Goal: Navigation & Orientation: Go to known website

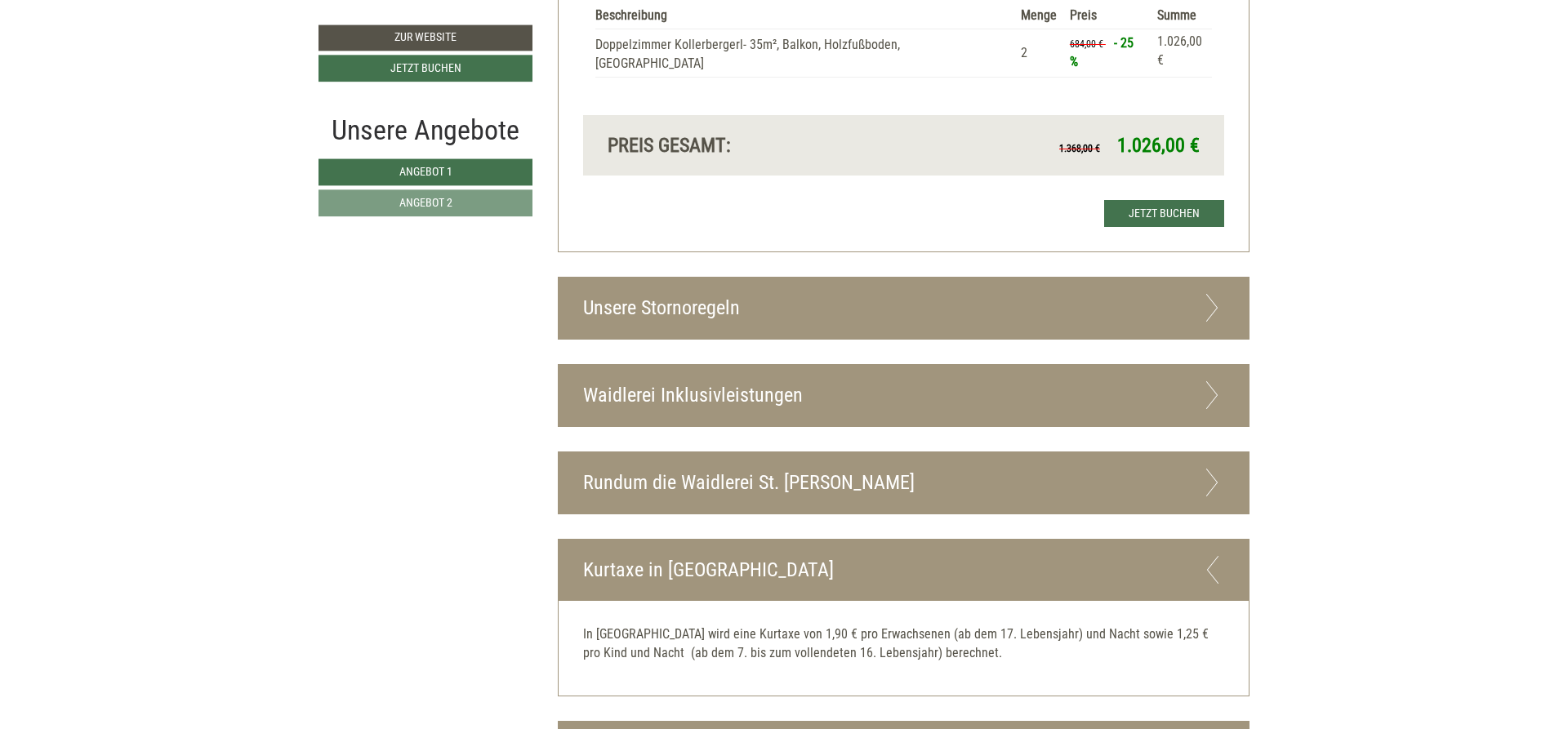
scroll to position [3104, 0]
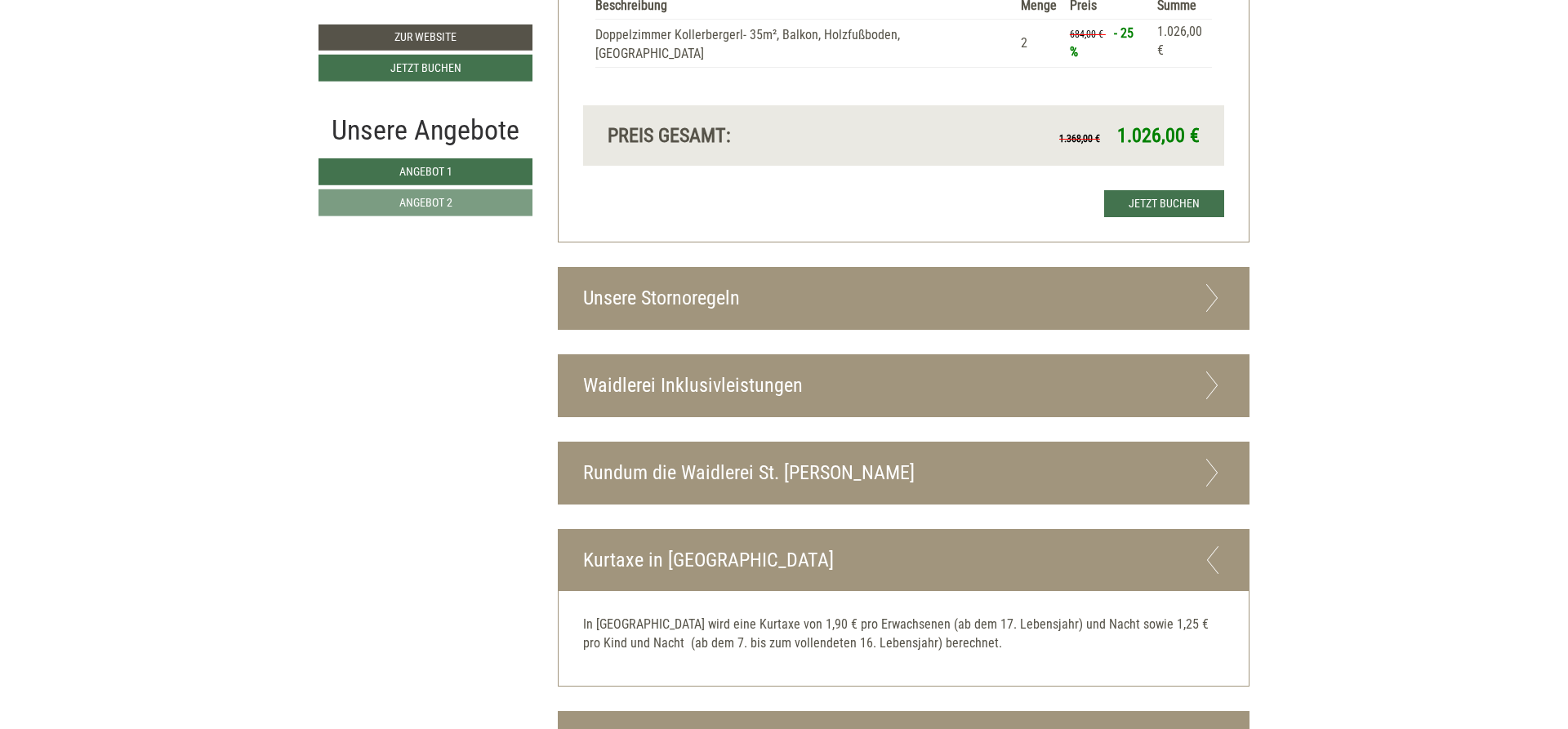
click at [1210, 371] on icon at bounding box center [1213, 385] width 23 height 28
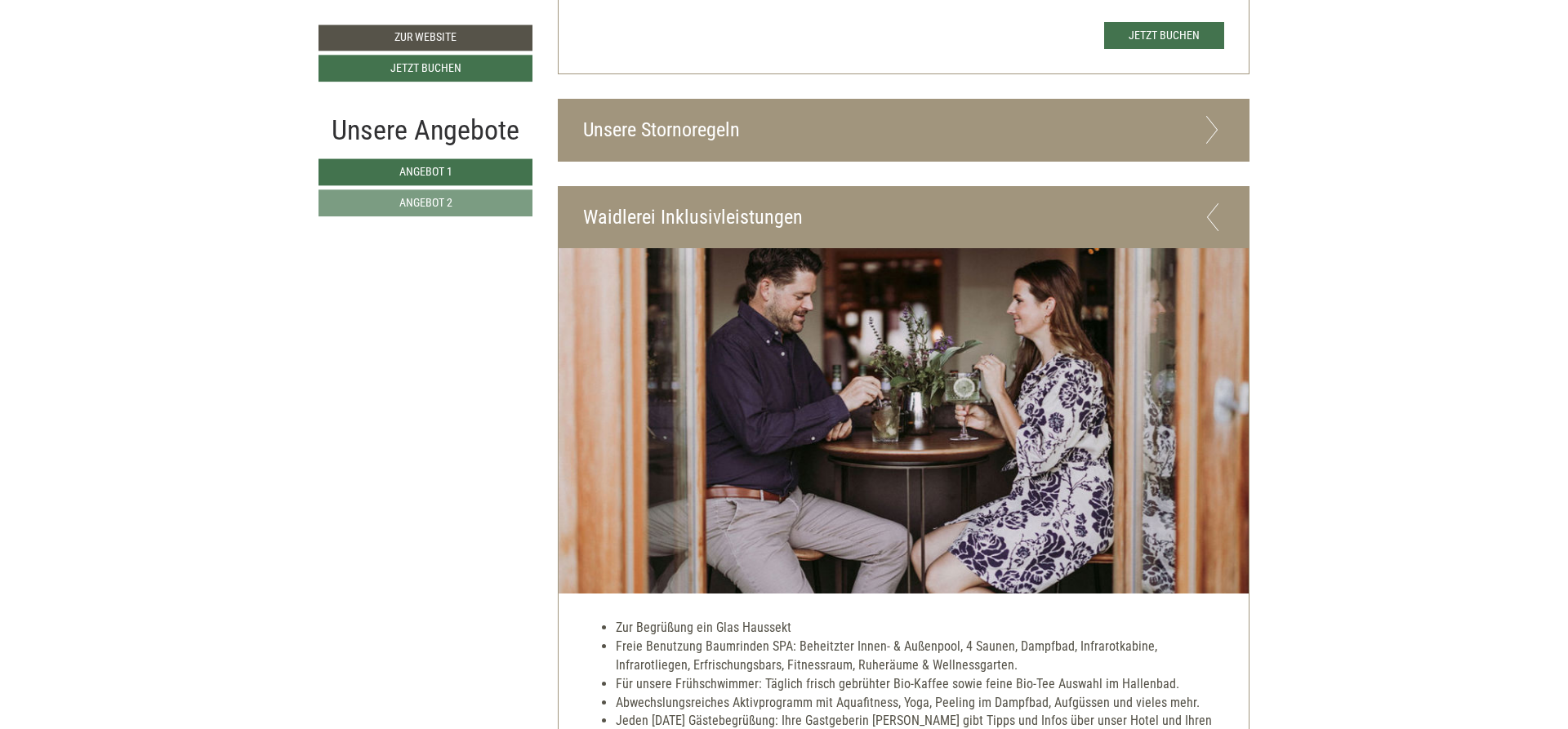
scroll to position [3336, 0]
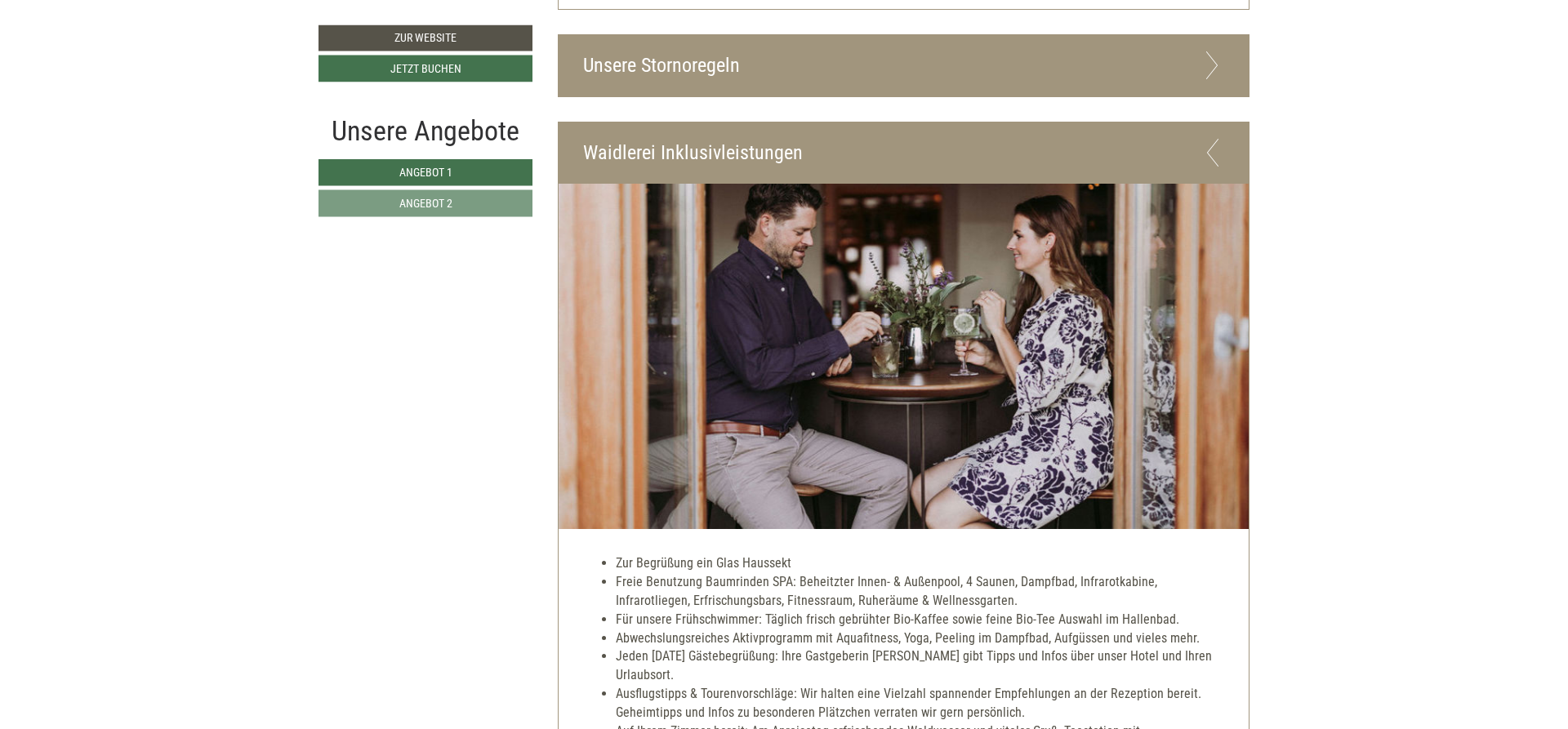
click at [1210, 52] on icon at bounding box center [1213, 65] width 23 height 28
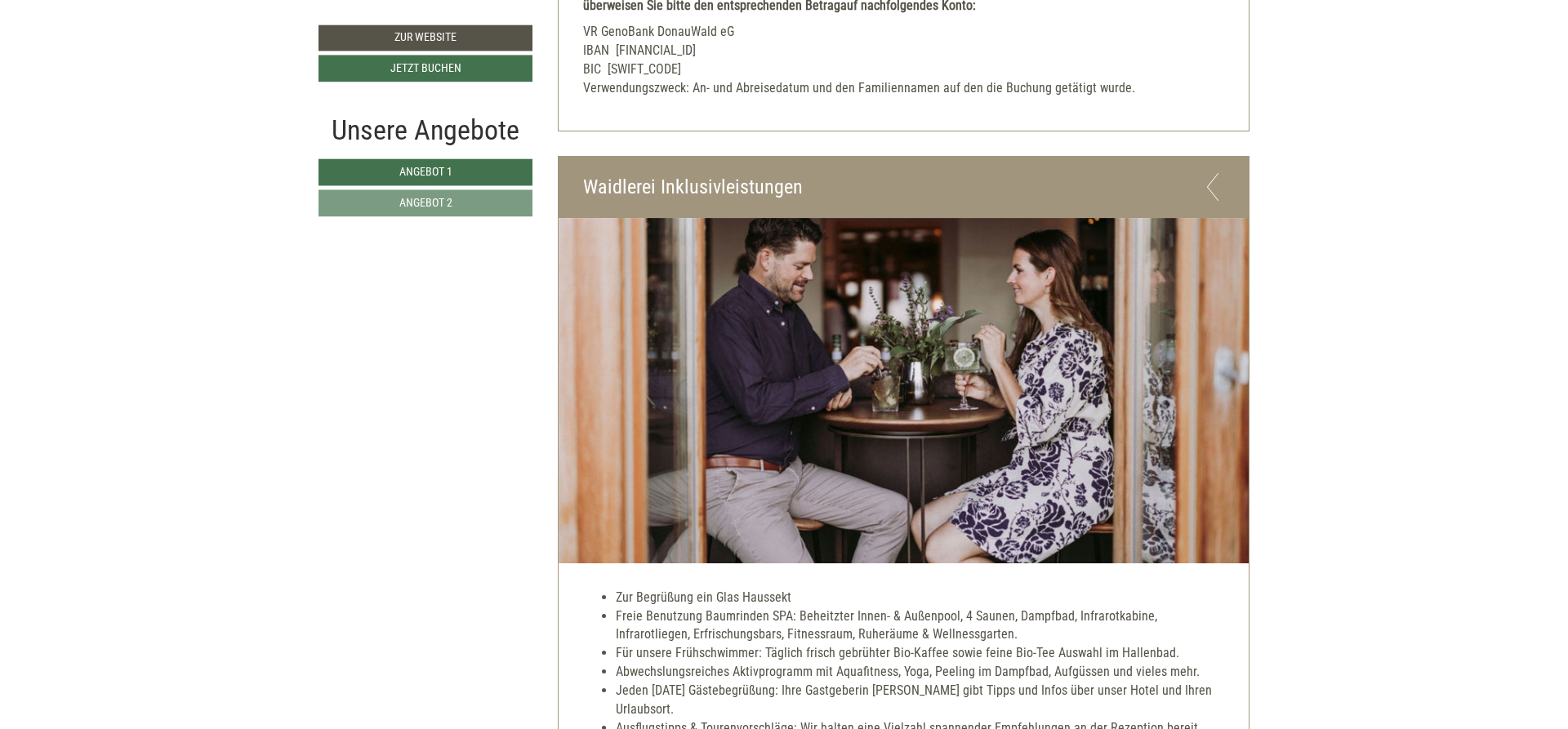
scroll to position [4108, 0]
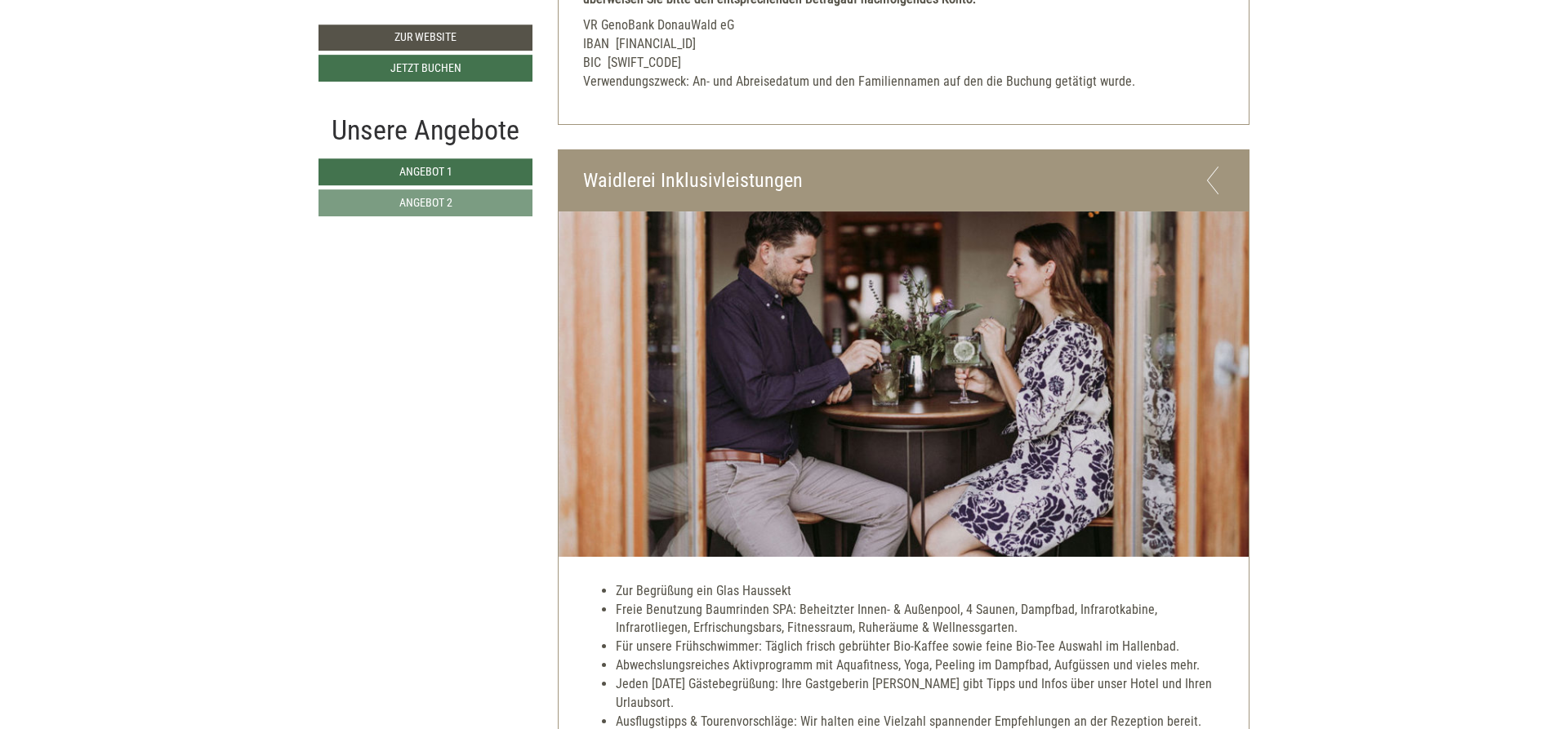
click at [1203, 173] on icon at bounding box center [1213, 180] width 23 height 28
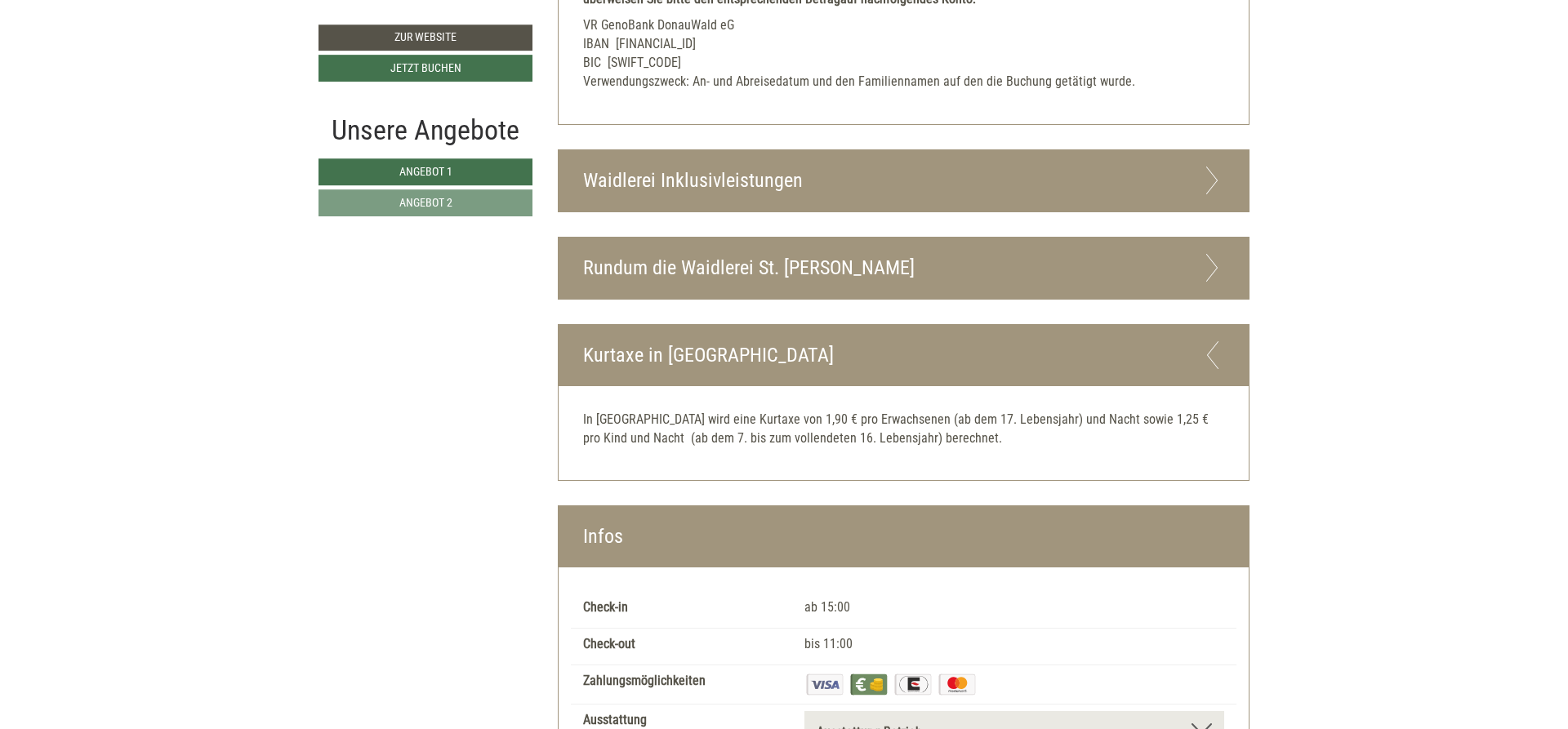
click at [1213, 257] on icon at bounding box center [1213, 267] width 23 height 28
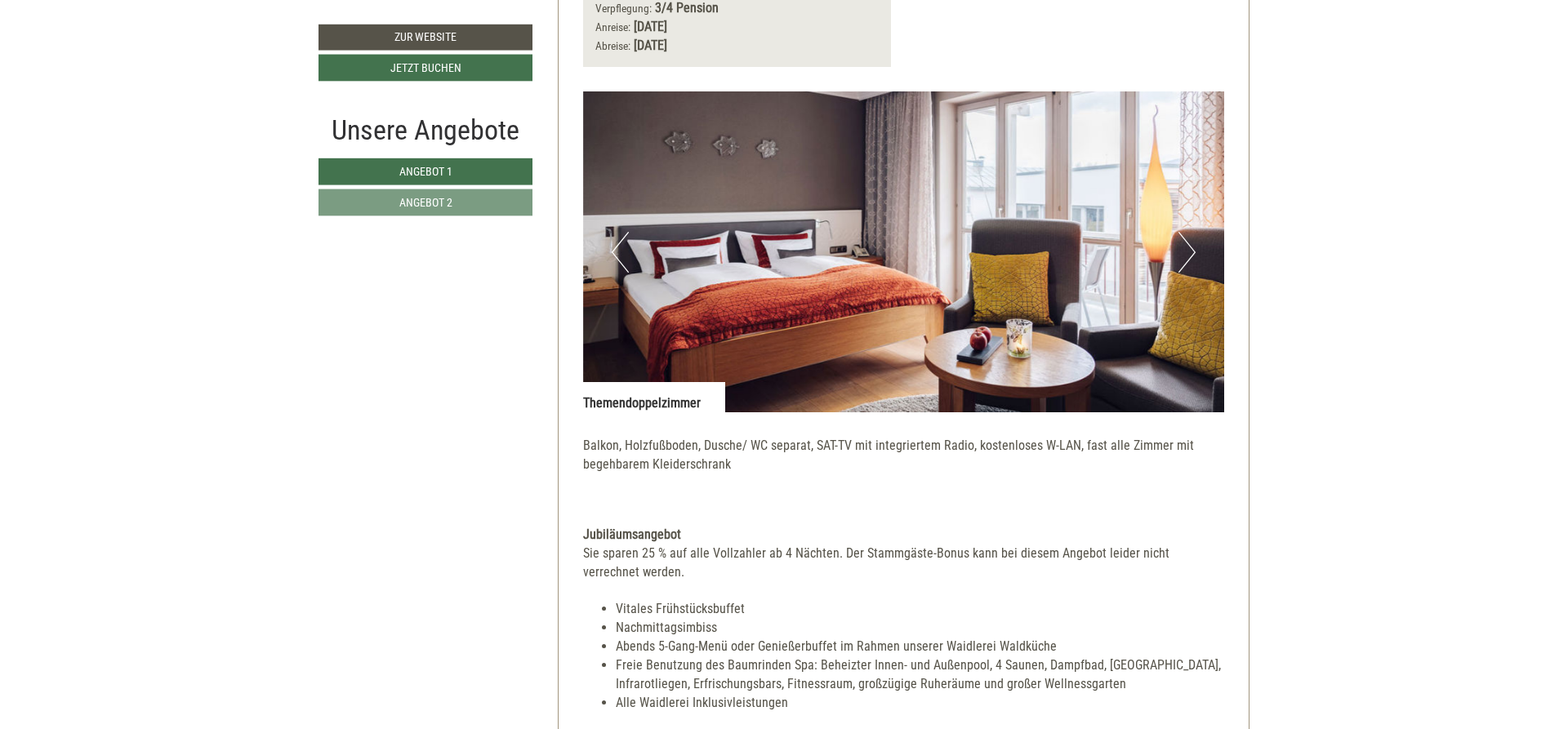
scroll to position [1255, 0]
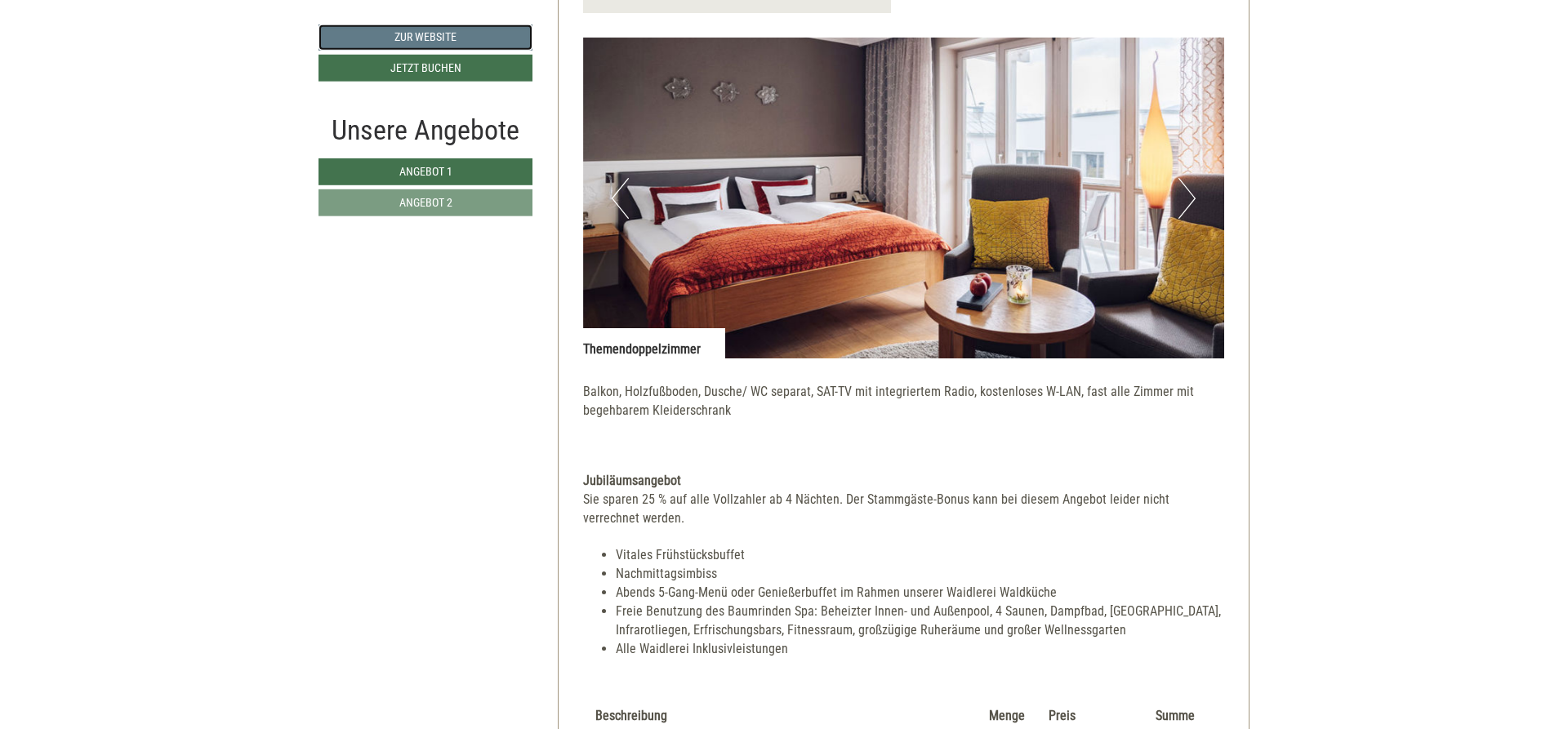
click at [463, 38] on link "Zur Website" at bounding box center [425, 37] width 214 height 26
click at [406, 39] on link "Zur Website" at bounding box center [425, 37] width 214 height 26
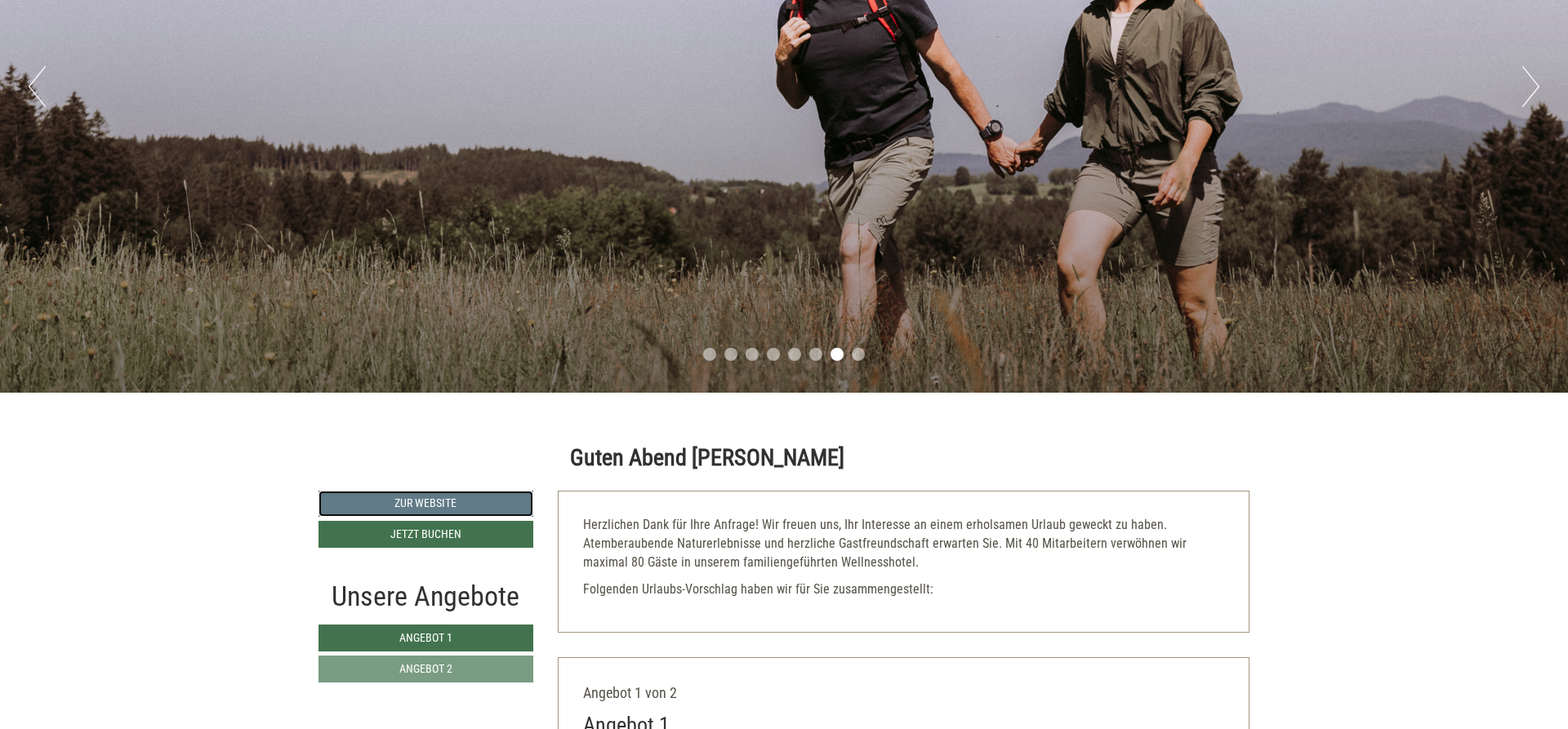
scroll to position [0, 0]
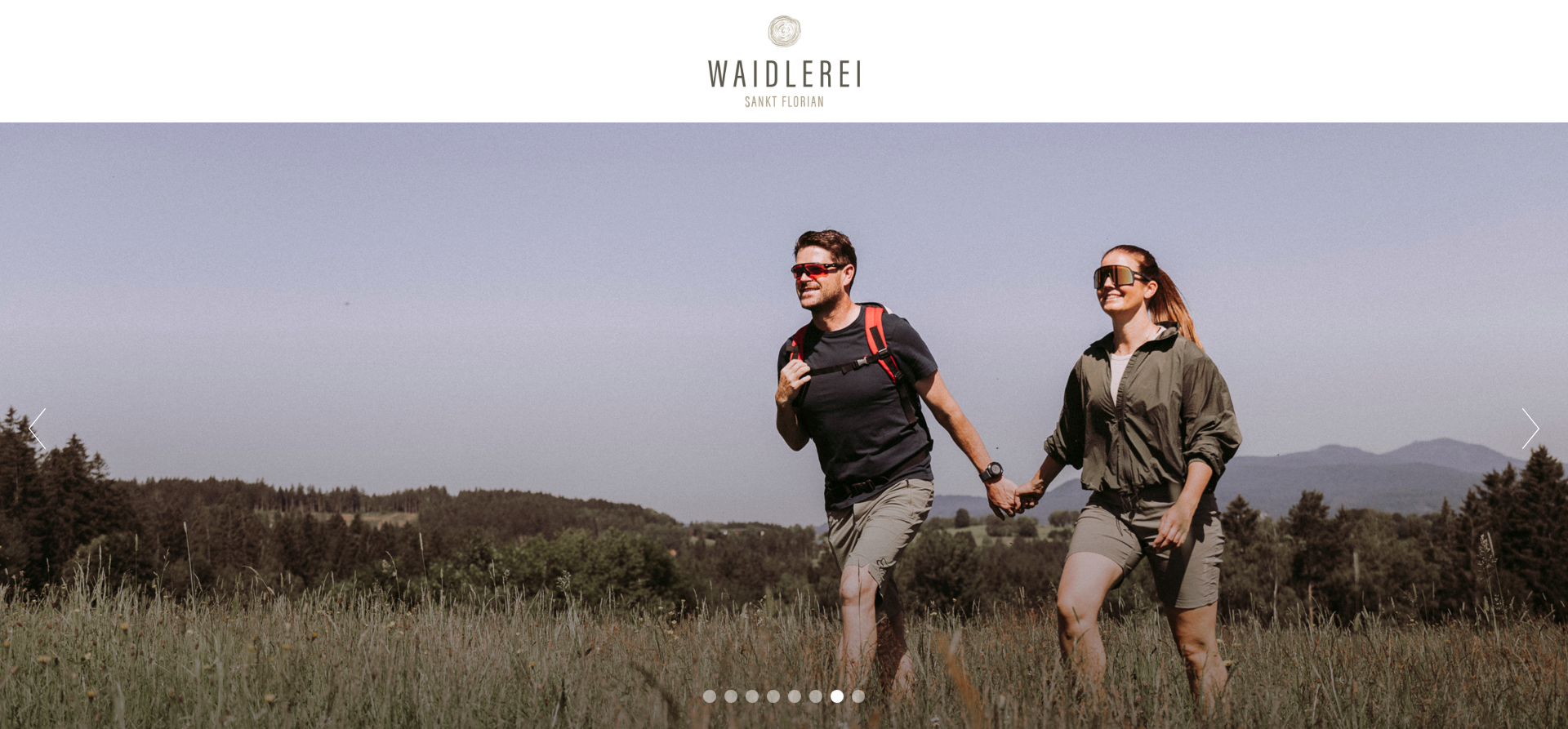
click at [1528, 436] on button "Next" at bounding box center [1531, 428] width 17 height 41
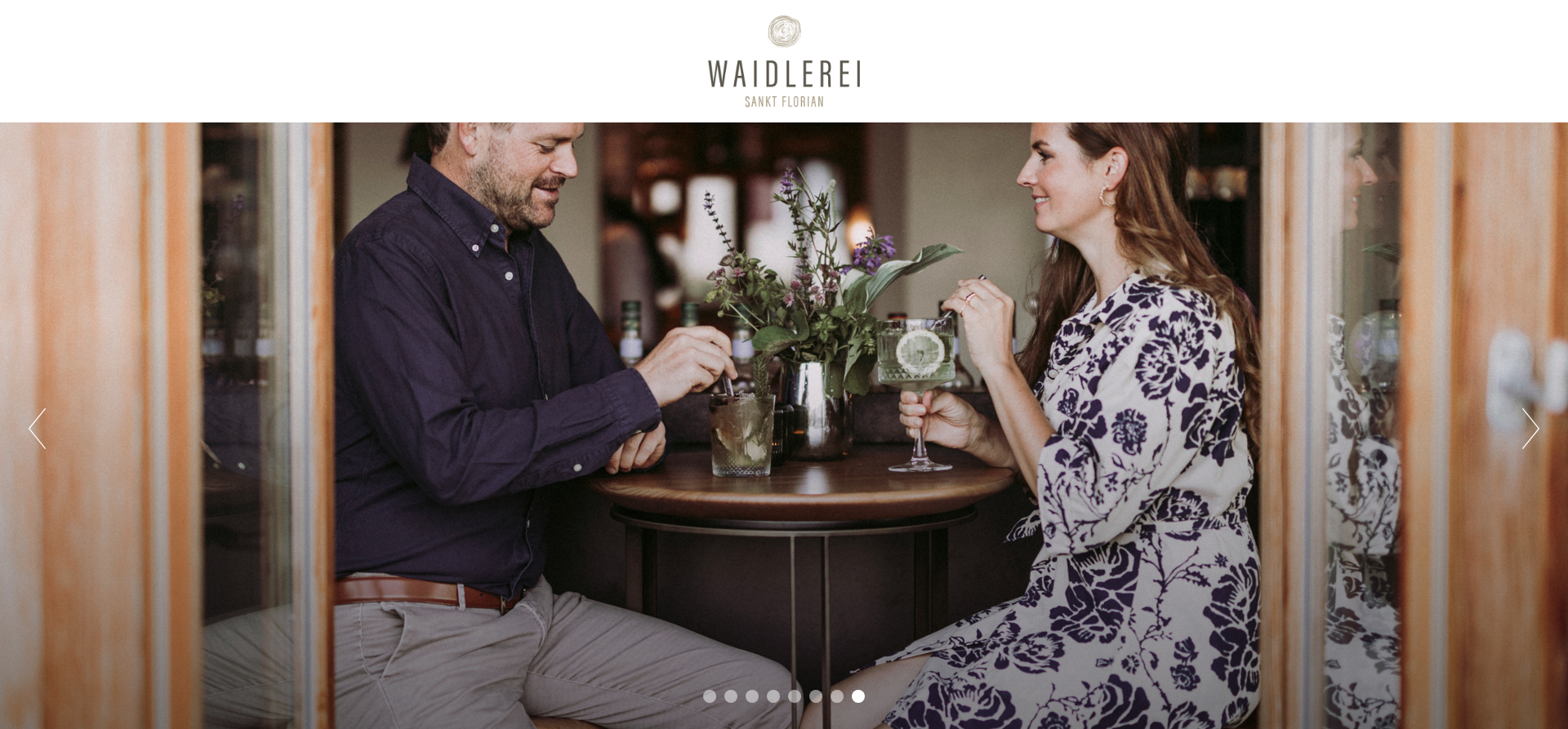
click at [1528, 436] on button "Next" at bounding box center [1531, 428] width 17 height 41
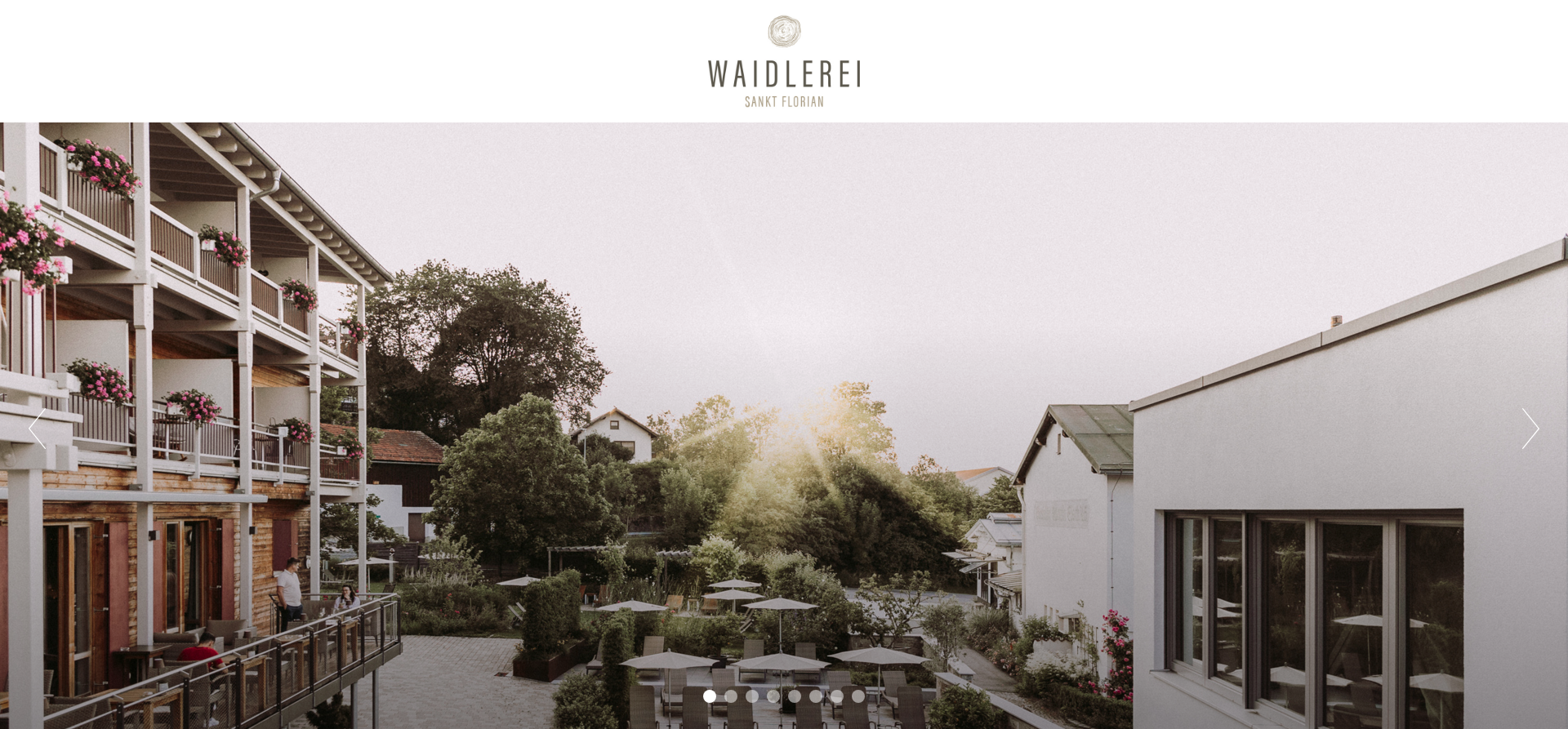
click at [1528, 436] on button "Next" at bounding box center [1531, 428] width 17 height 41
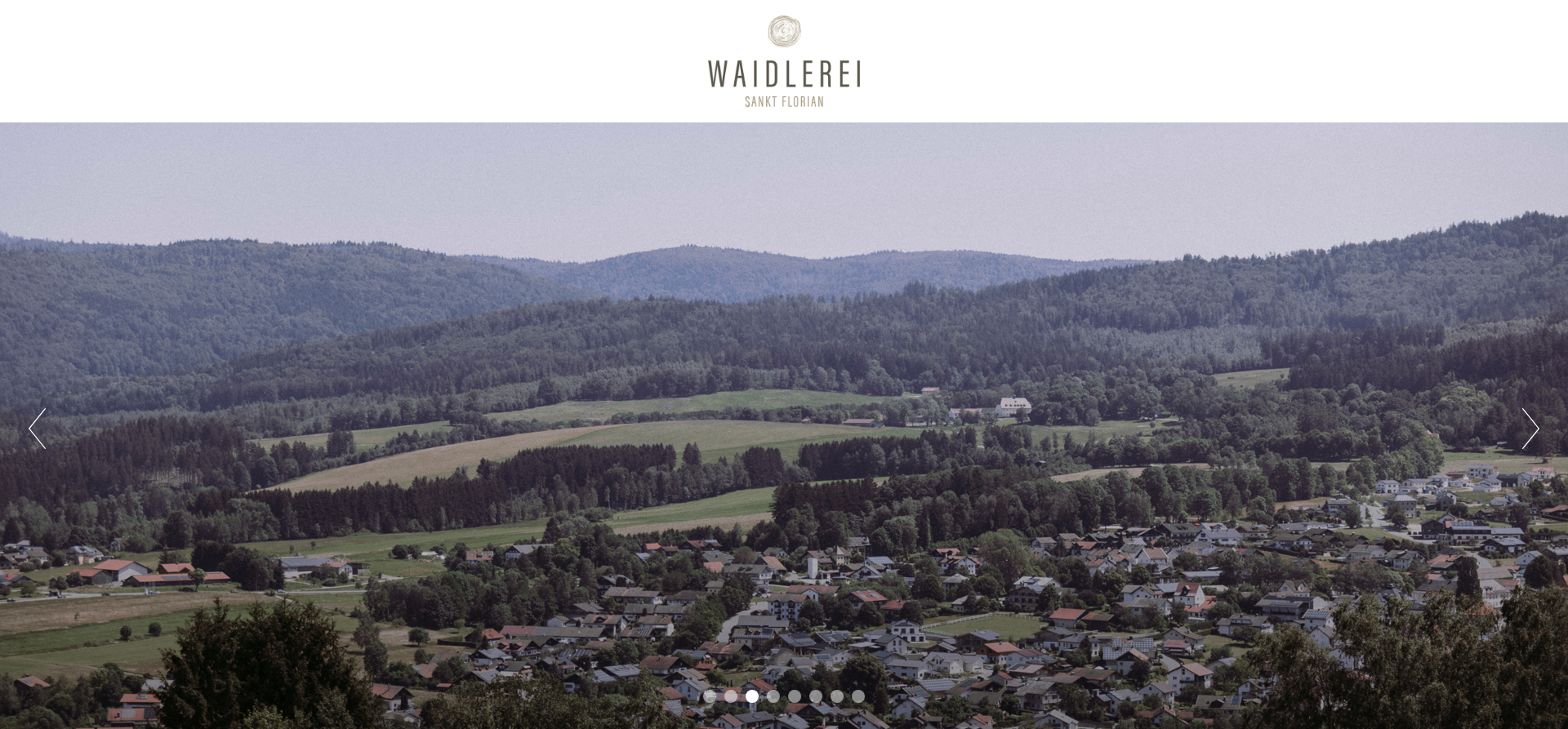
click at [759, 70] on div at bounding box center [784, 61] width 915 height 106
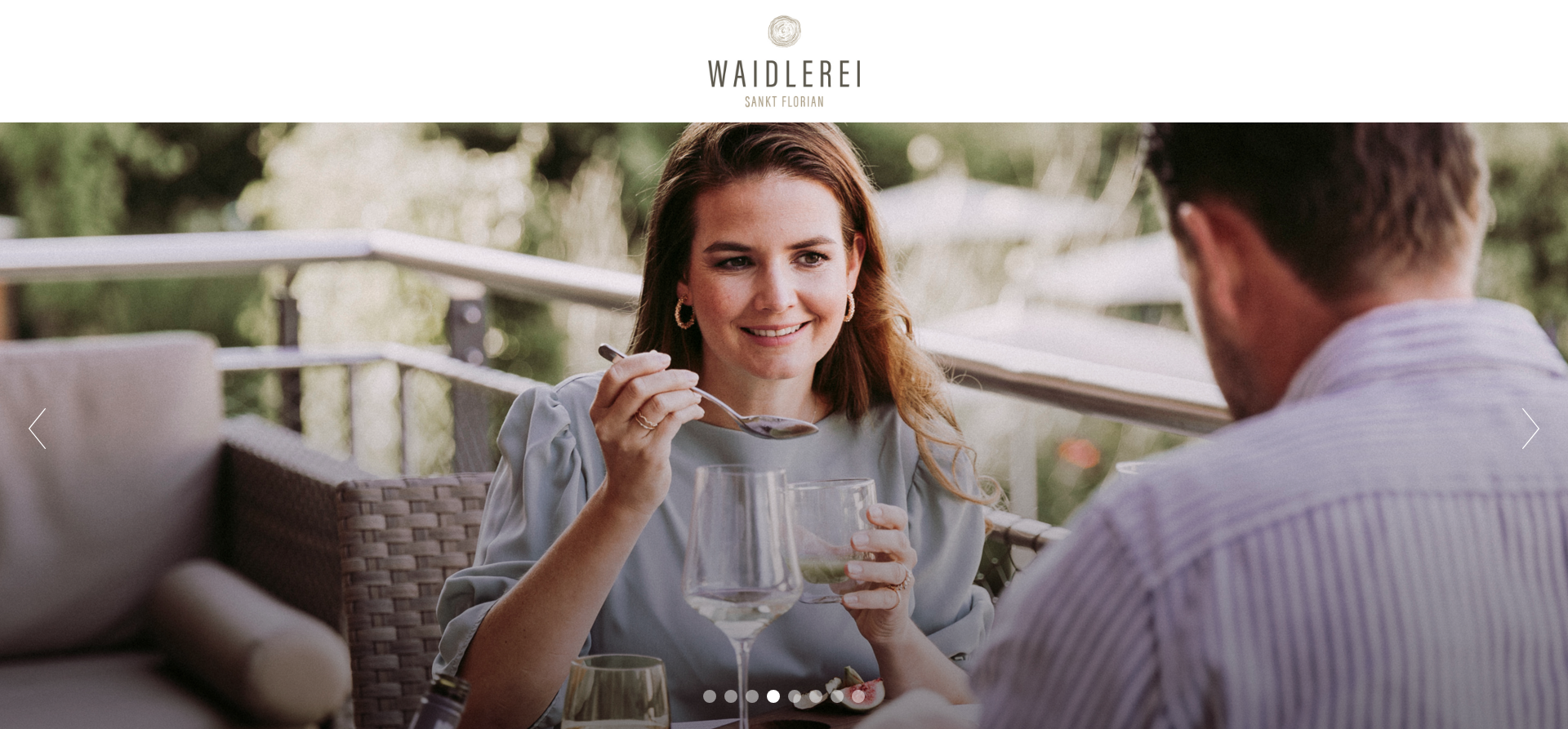
click at [800, 84] on div at bounding box center [784, 61] width 915 height 106
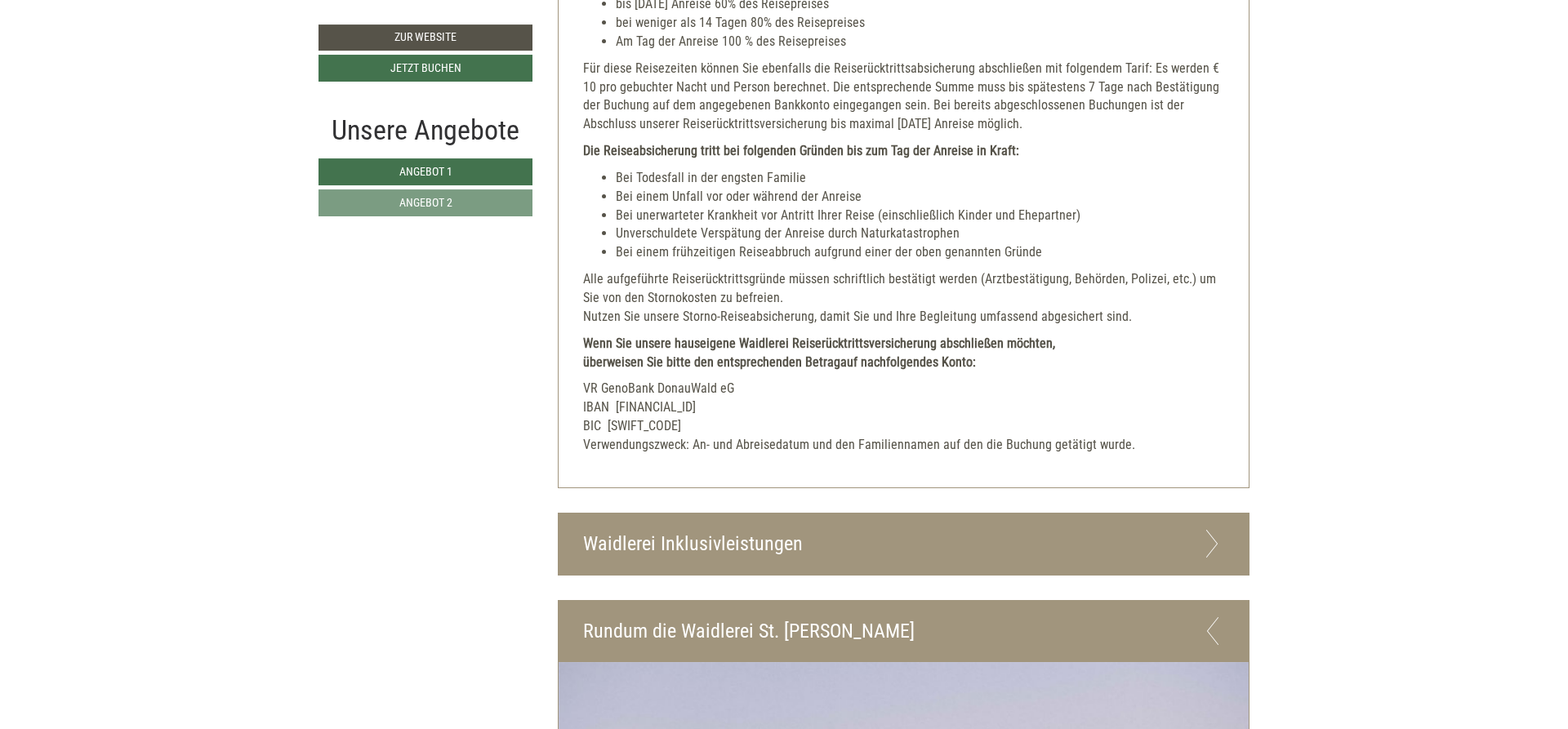
scroll to position [3947, 0]
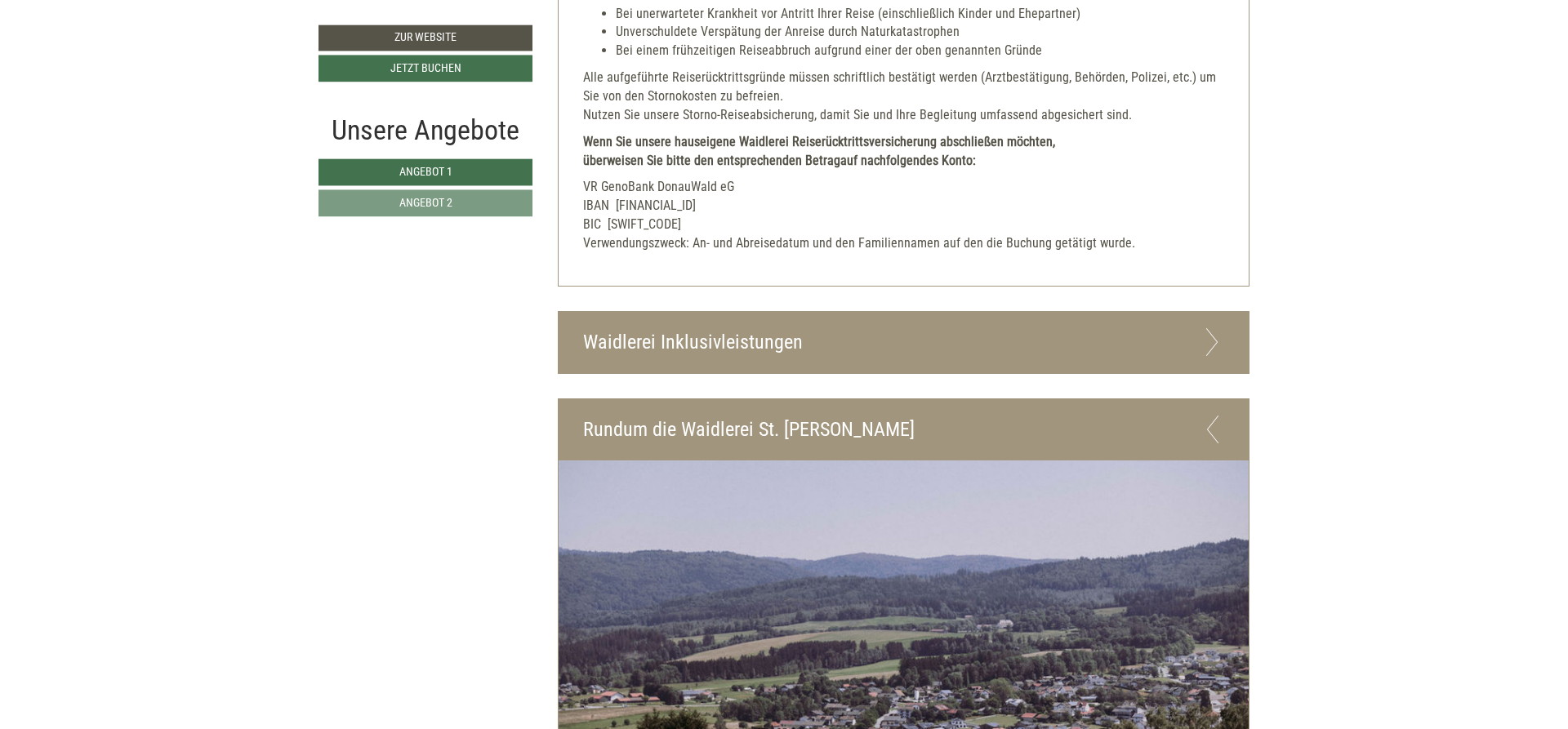
click at [1211, 420] on icon at bounding box center [1213, 429] width 23 height 28
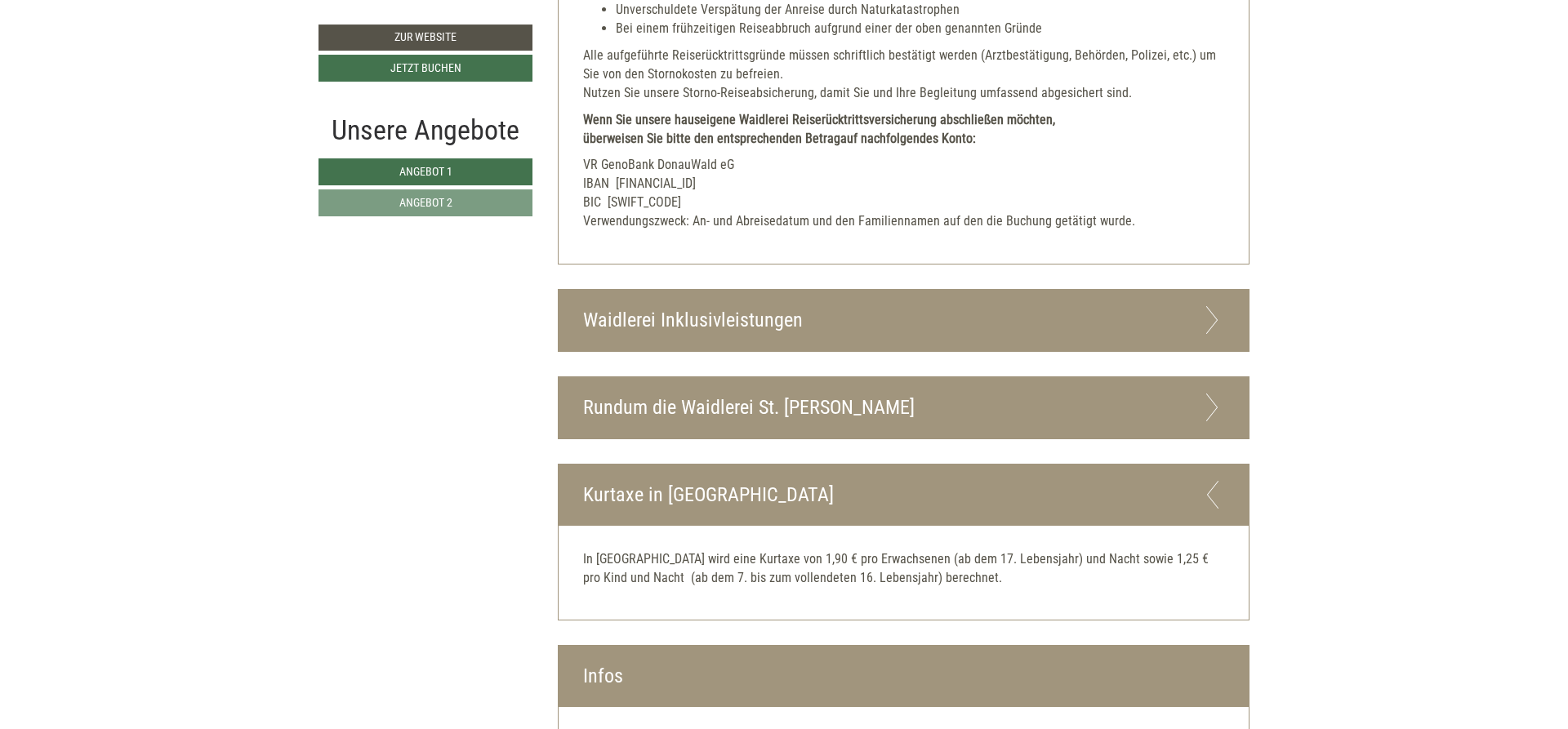
scroll to position [3875, 0]
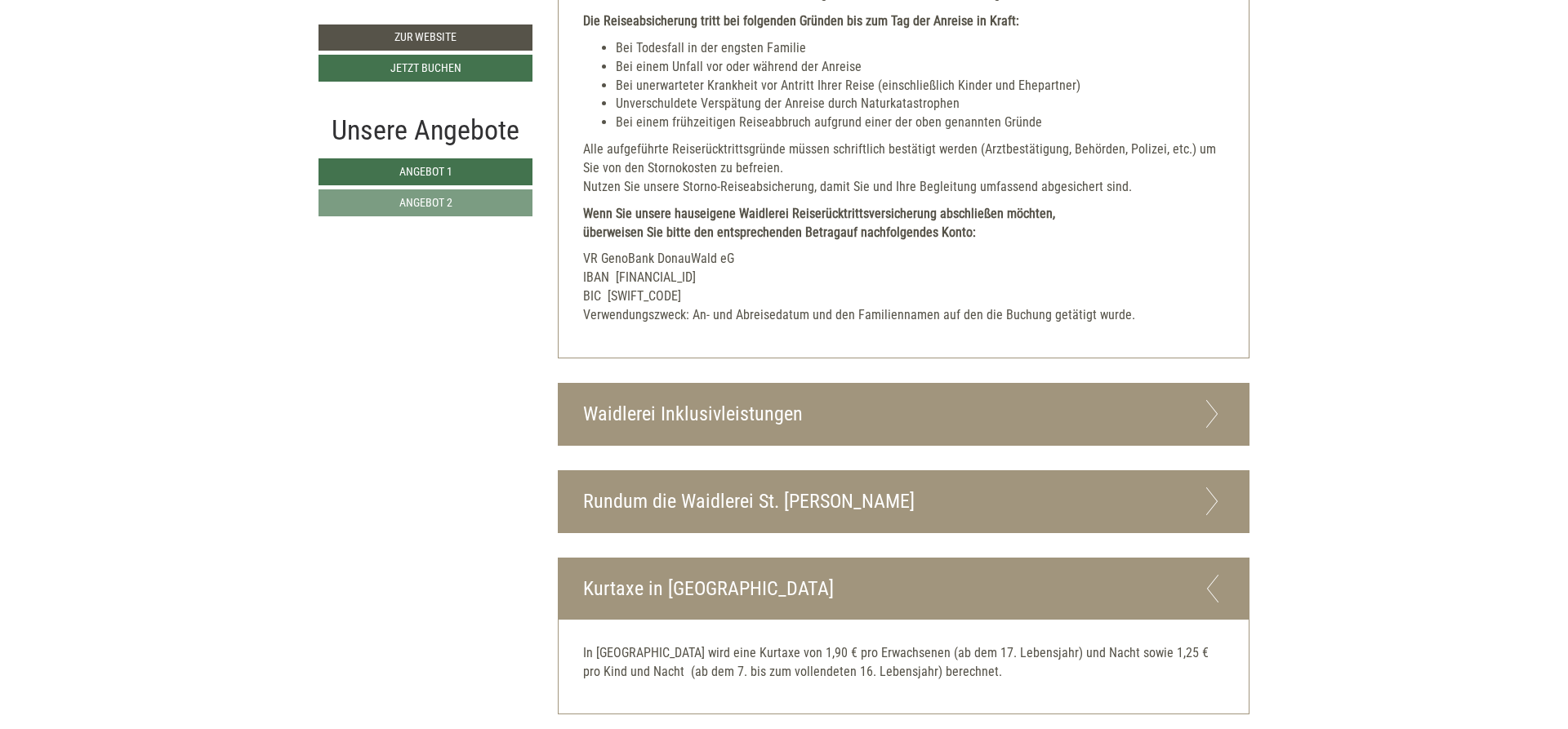
click at [1213, 491] on icon at bounding box center [1213, 501] width 23 height 28
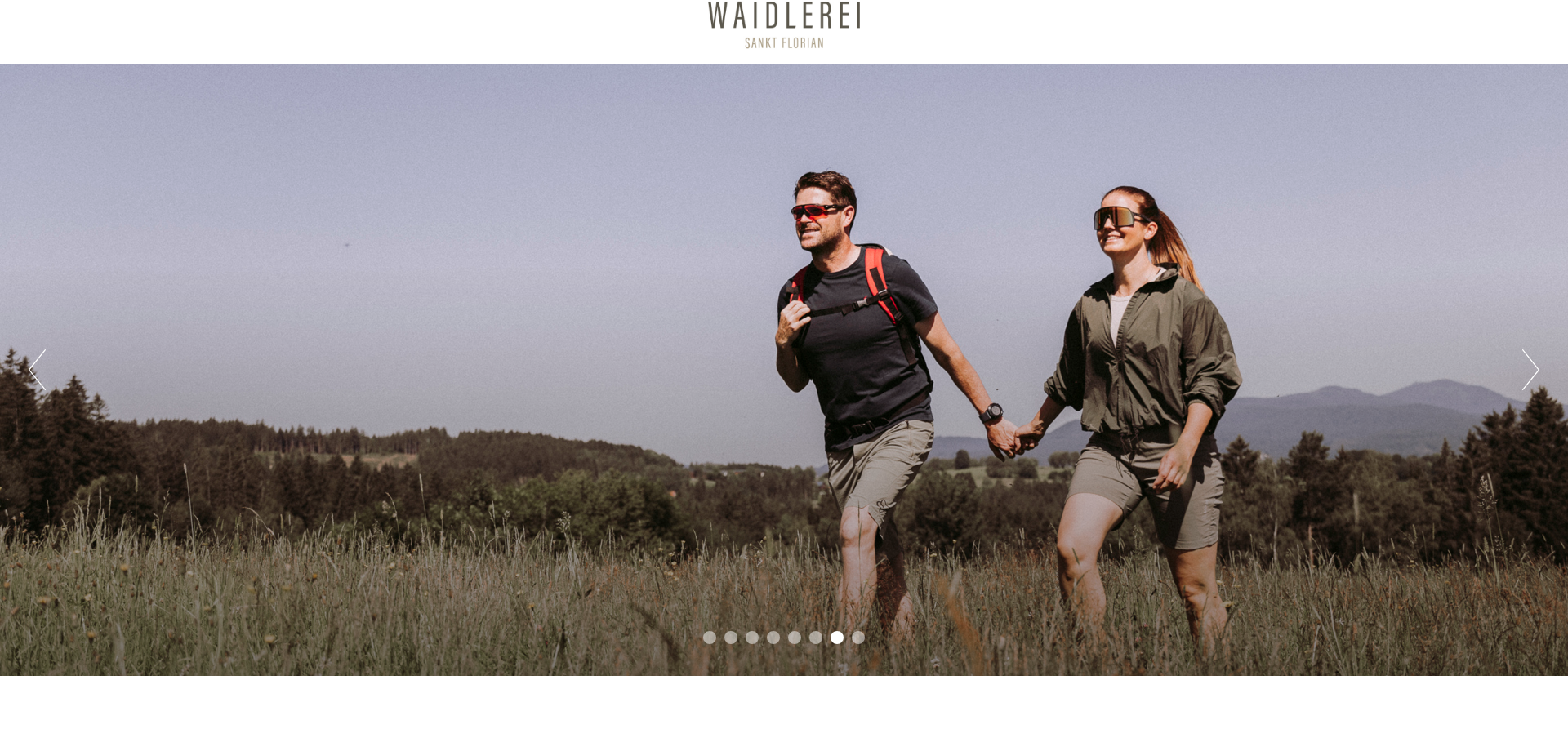
scroll to position [0, 0]
